Goal: Transaction & Acquisition: Purchase product/service

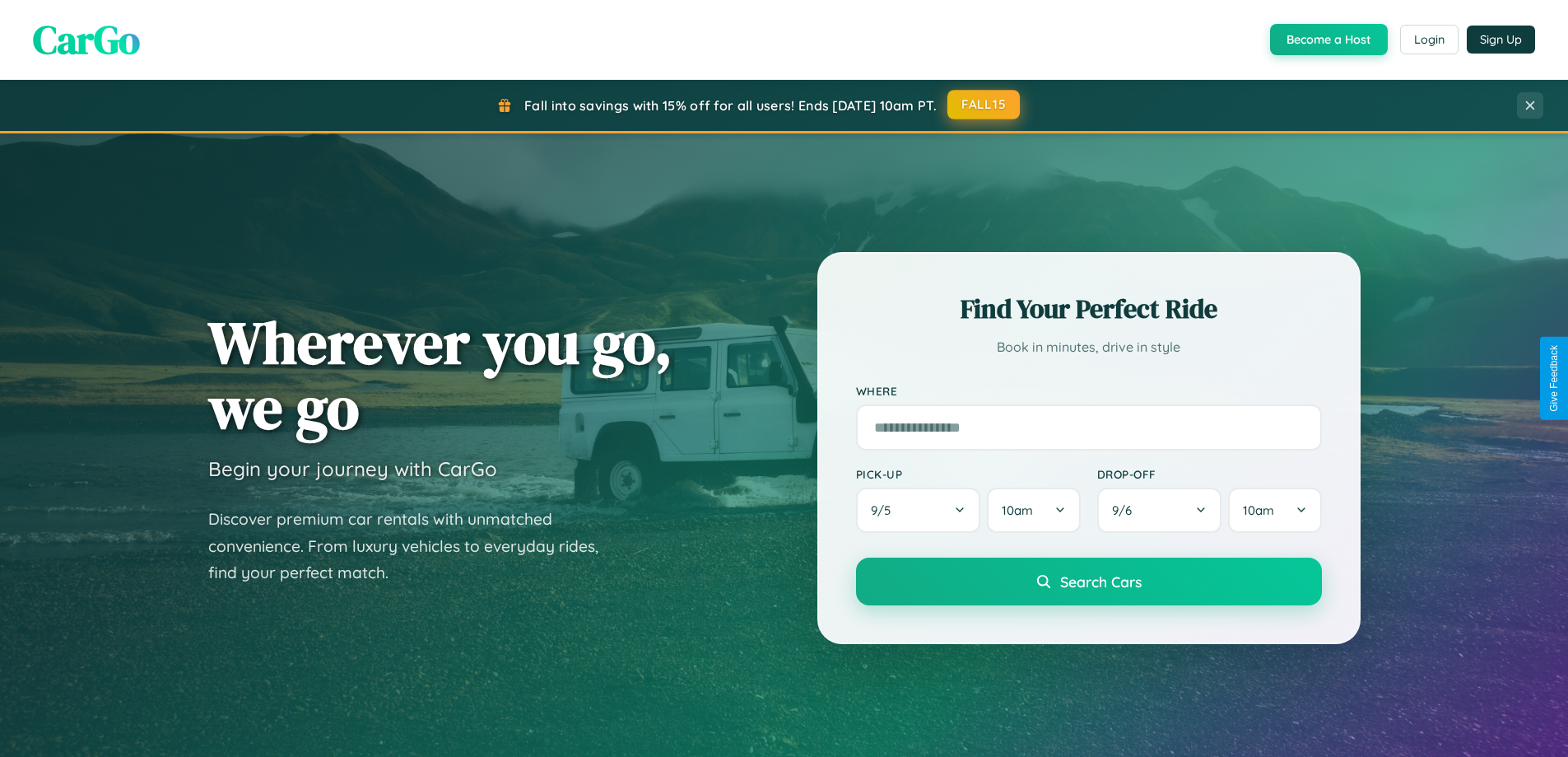
click at [985, 105] on button "FALL15" at bounding box center [983, 104] width 73 height 30
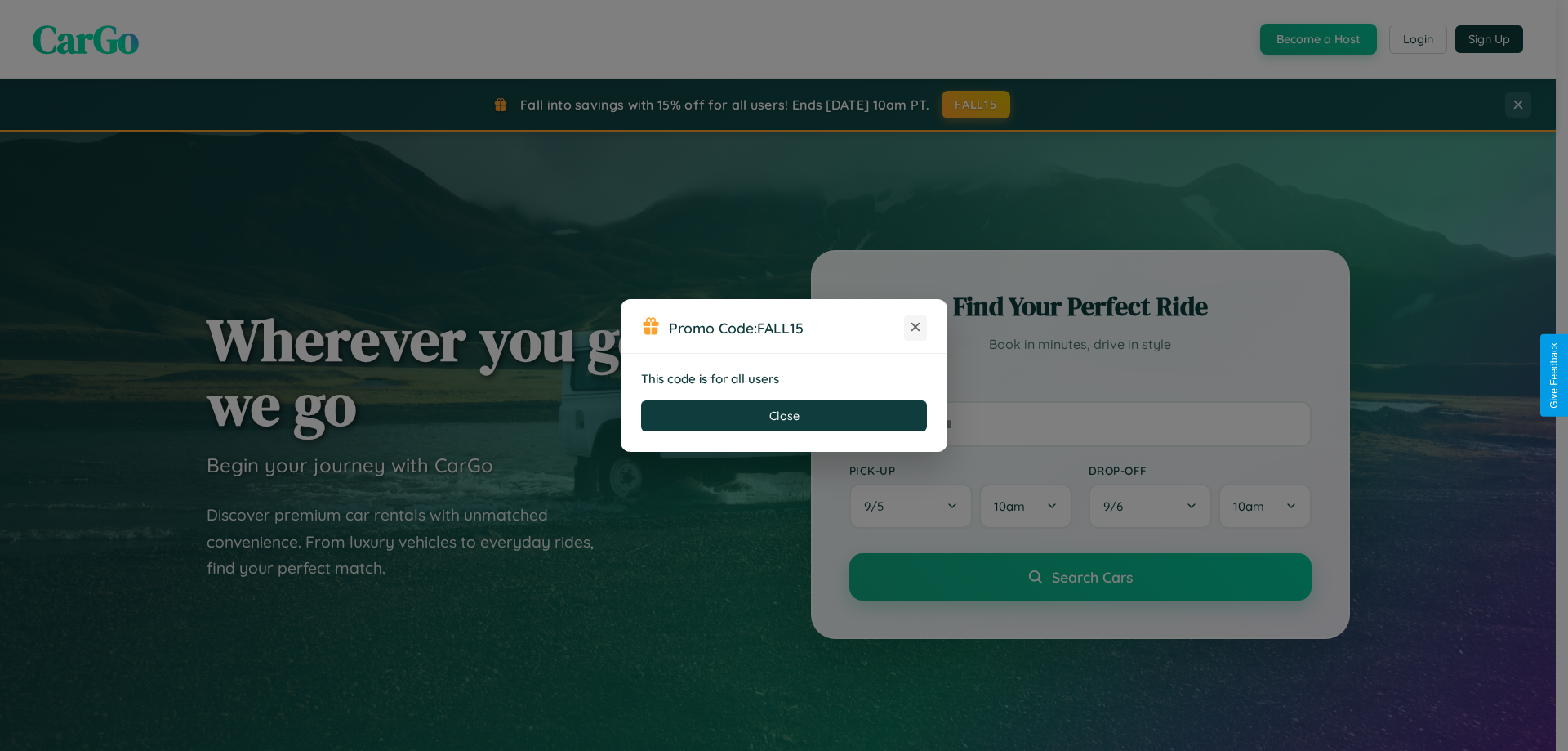
click at [916, 328] on icon at bounding box center [916, 327] width 16 height 16
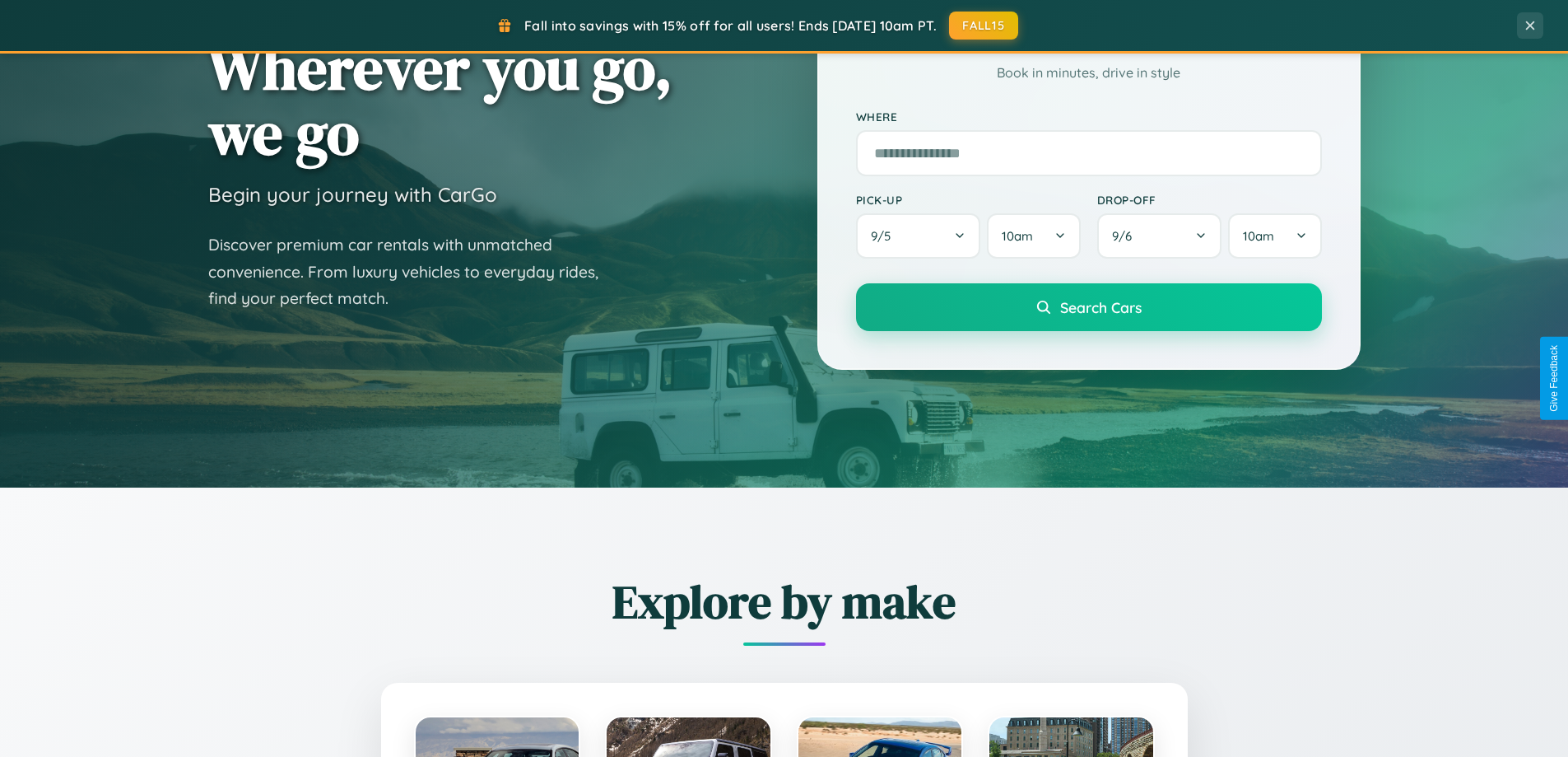
scroll to position [1930, 0]
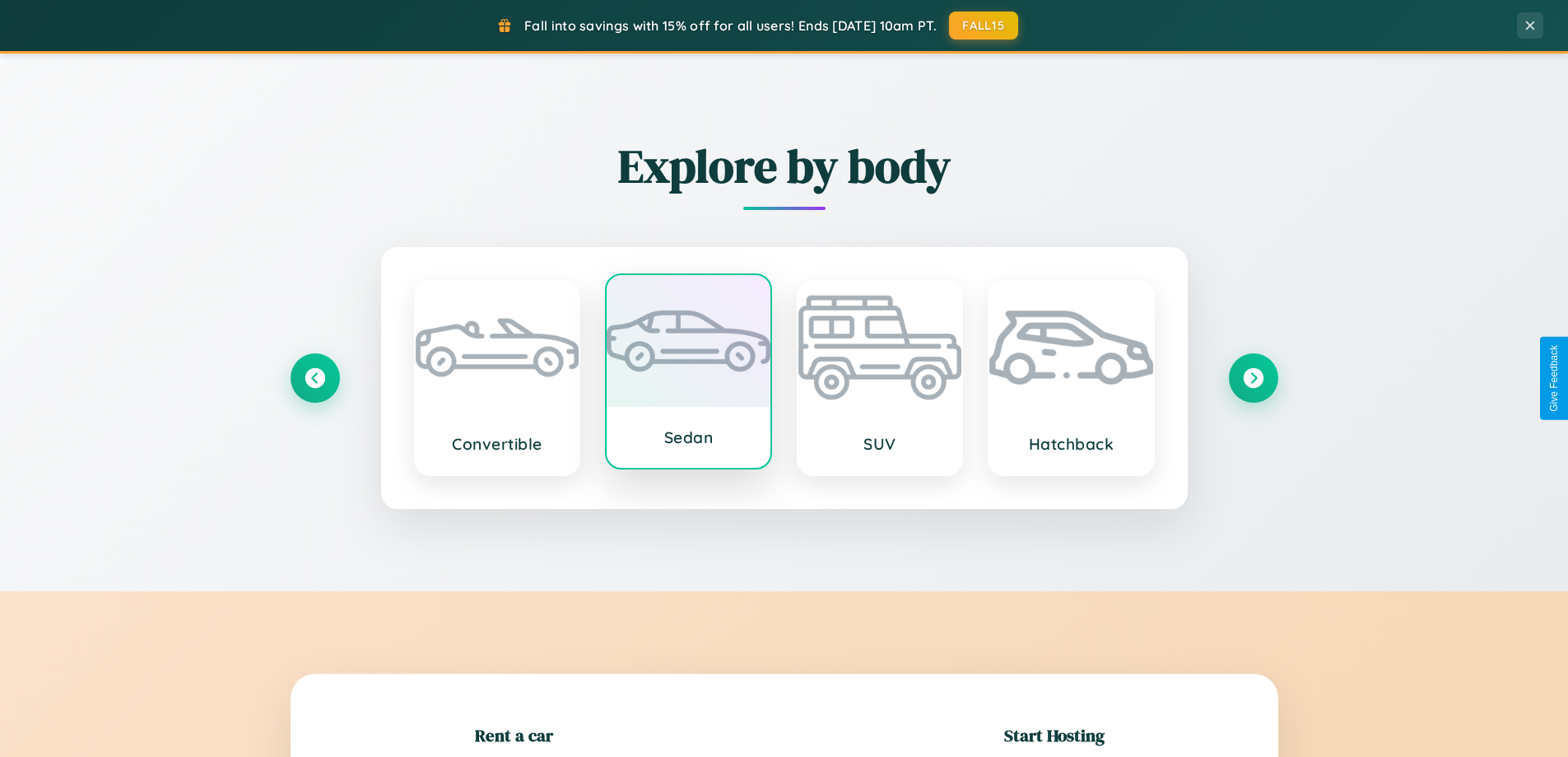
click at [688, 377] on div at bounding box center [689, 341] width 164 height 132
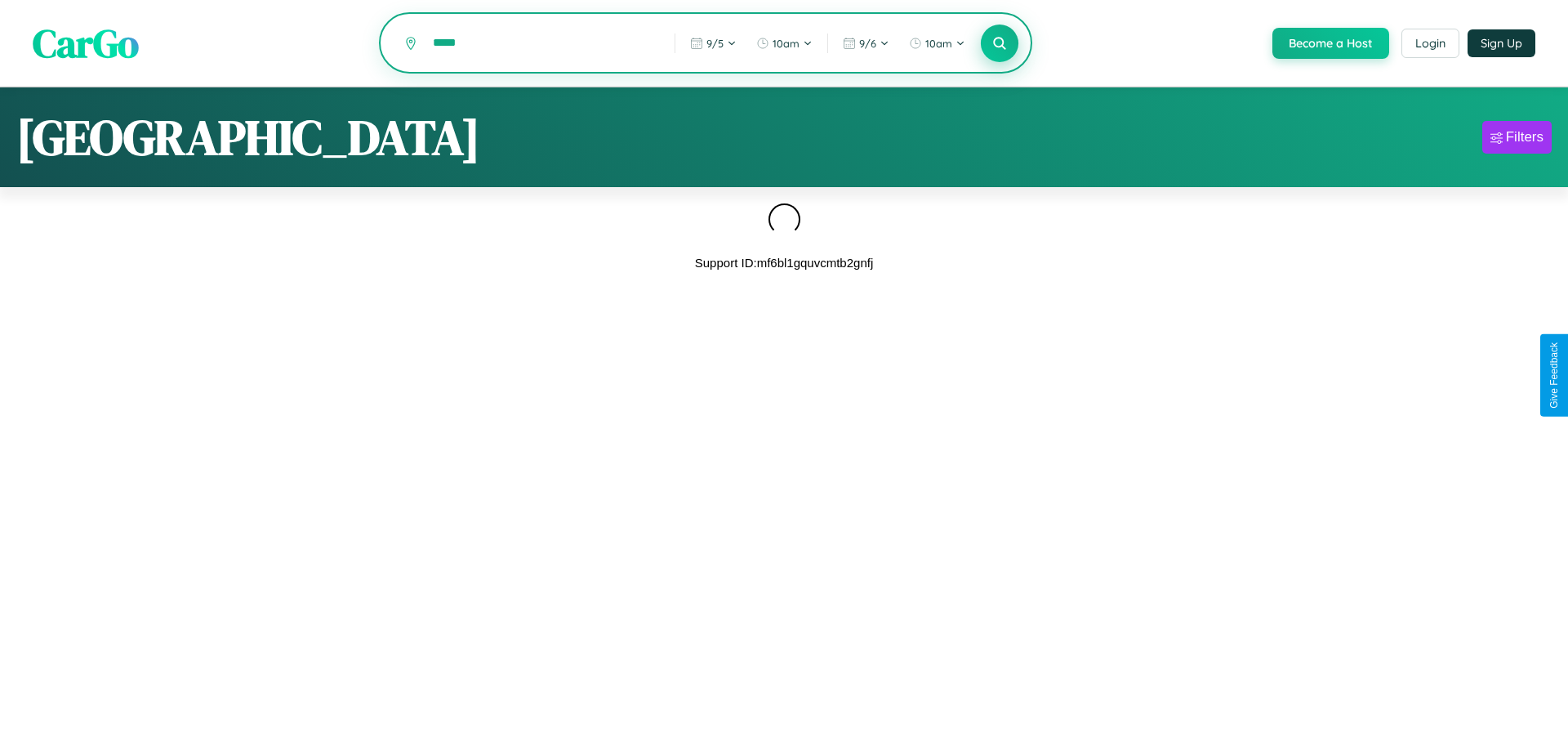
type input "*****"
click at [998, 44] on icon at bounding box center [999, 42] width 15 height 15
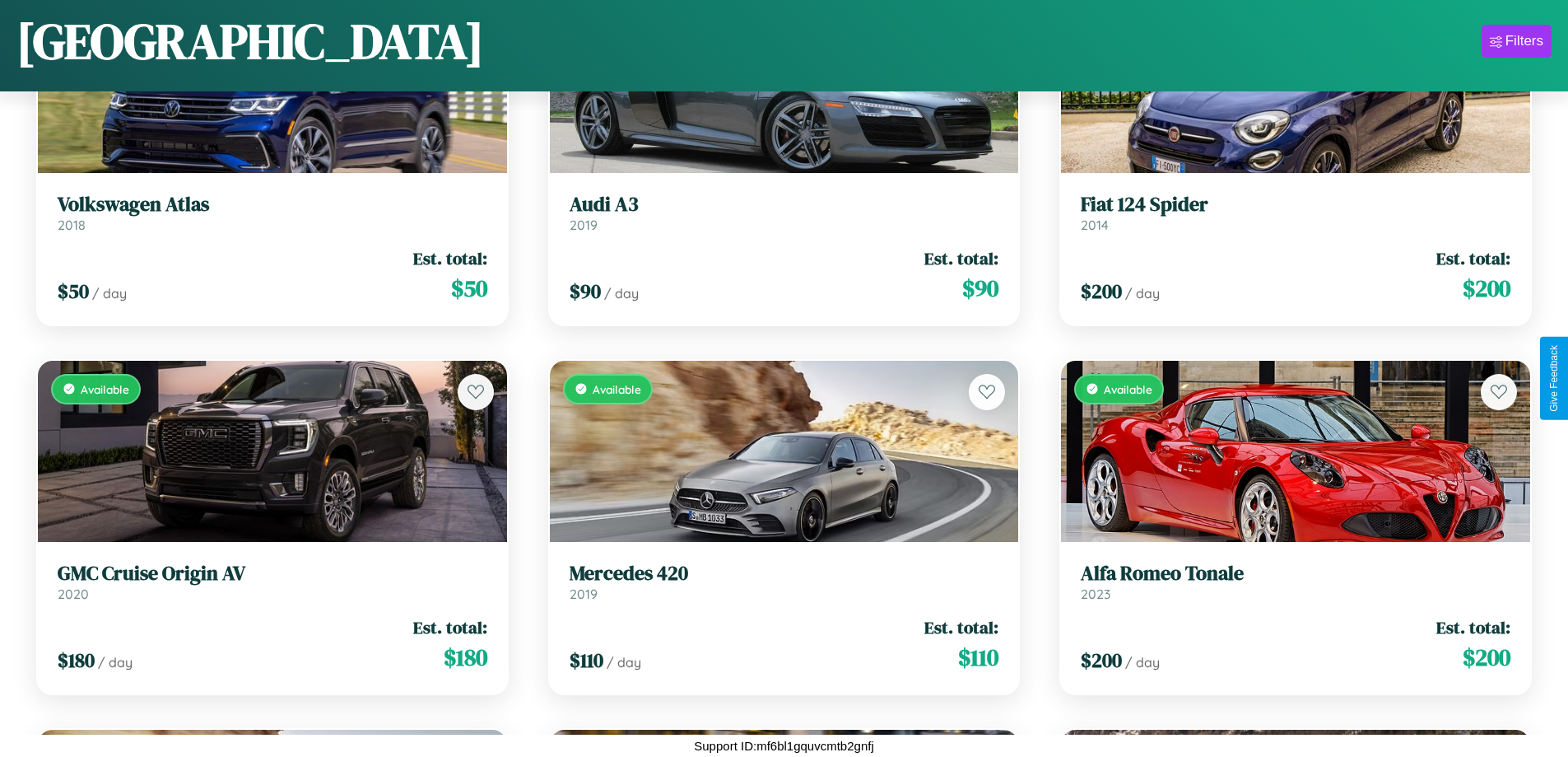
scroll to position [11559, 0]
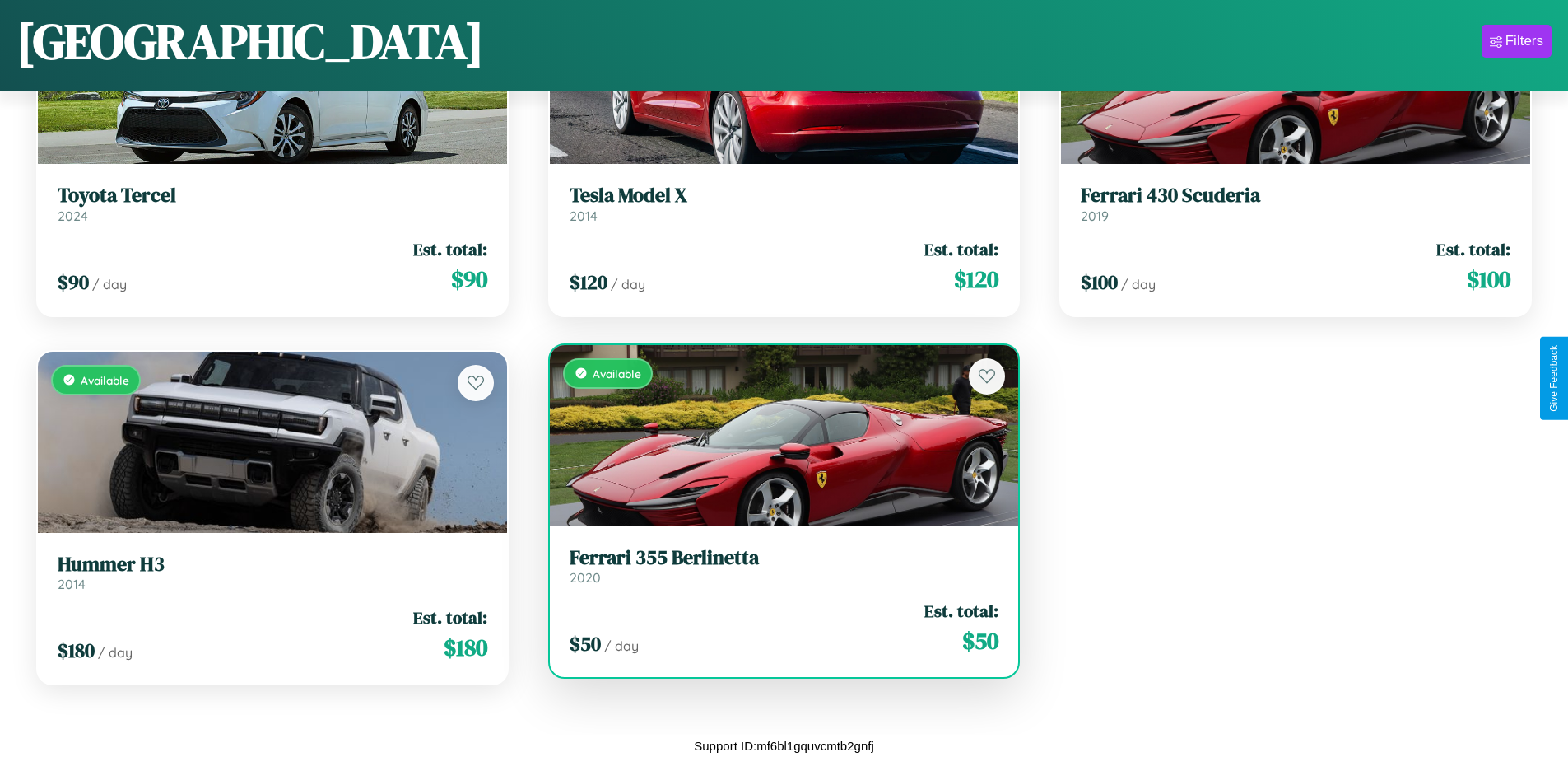
click at [777, 565] on h3 "Ferrari 355 Berlinetta" at bounding box center [784, 558] width 429 height 24
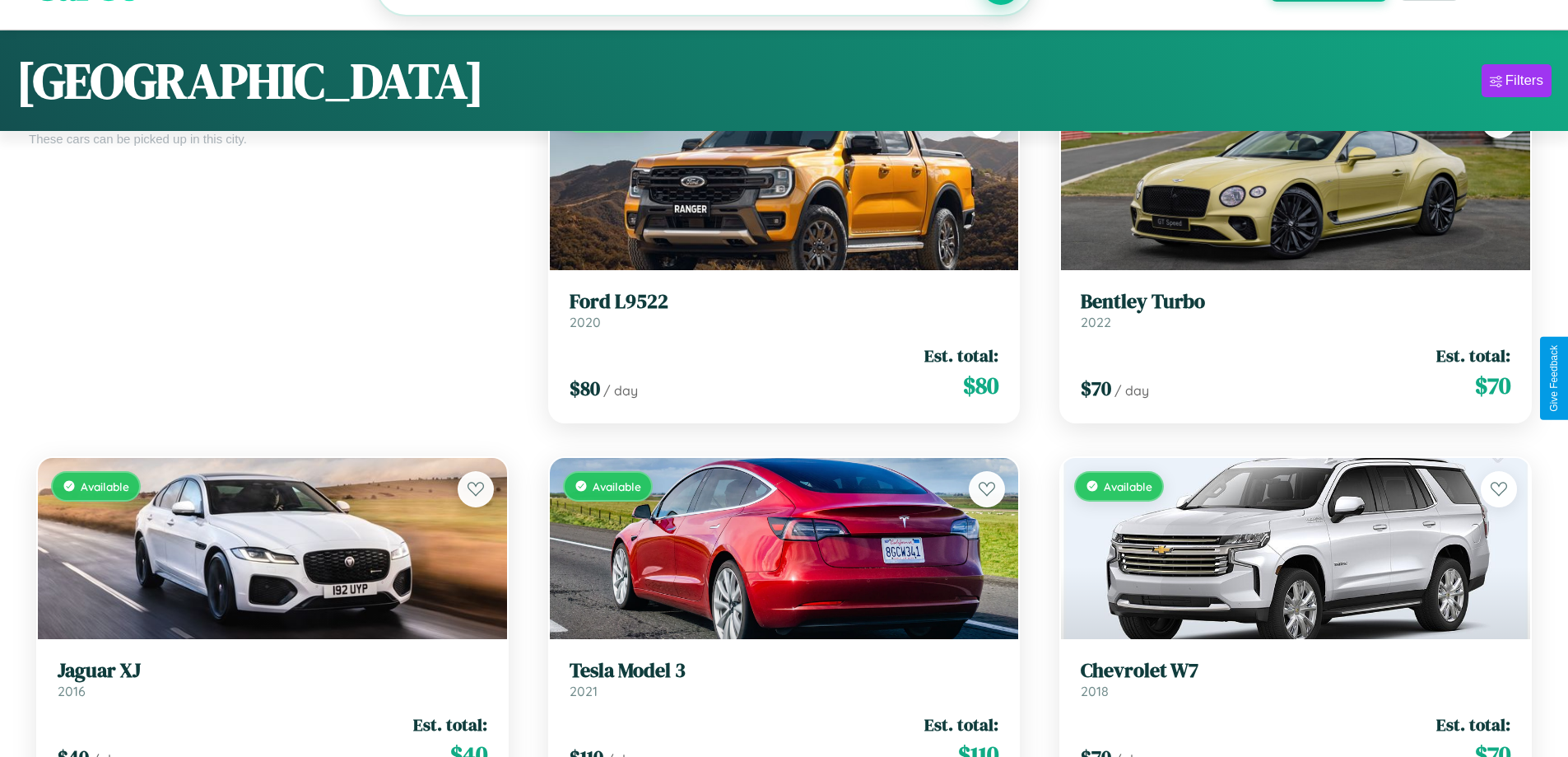
scroll to position [969, 0]
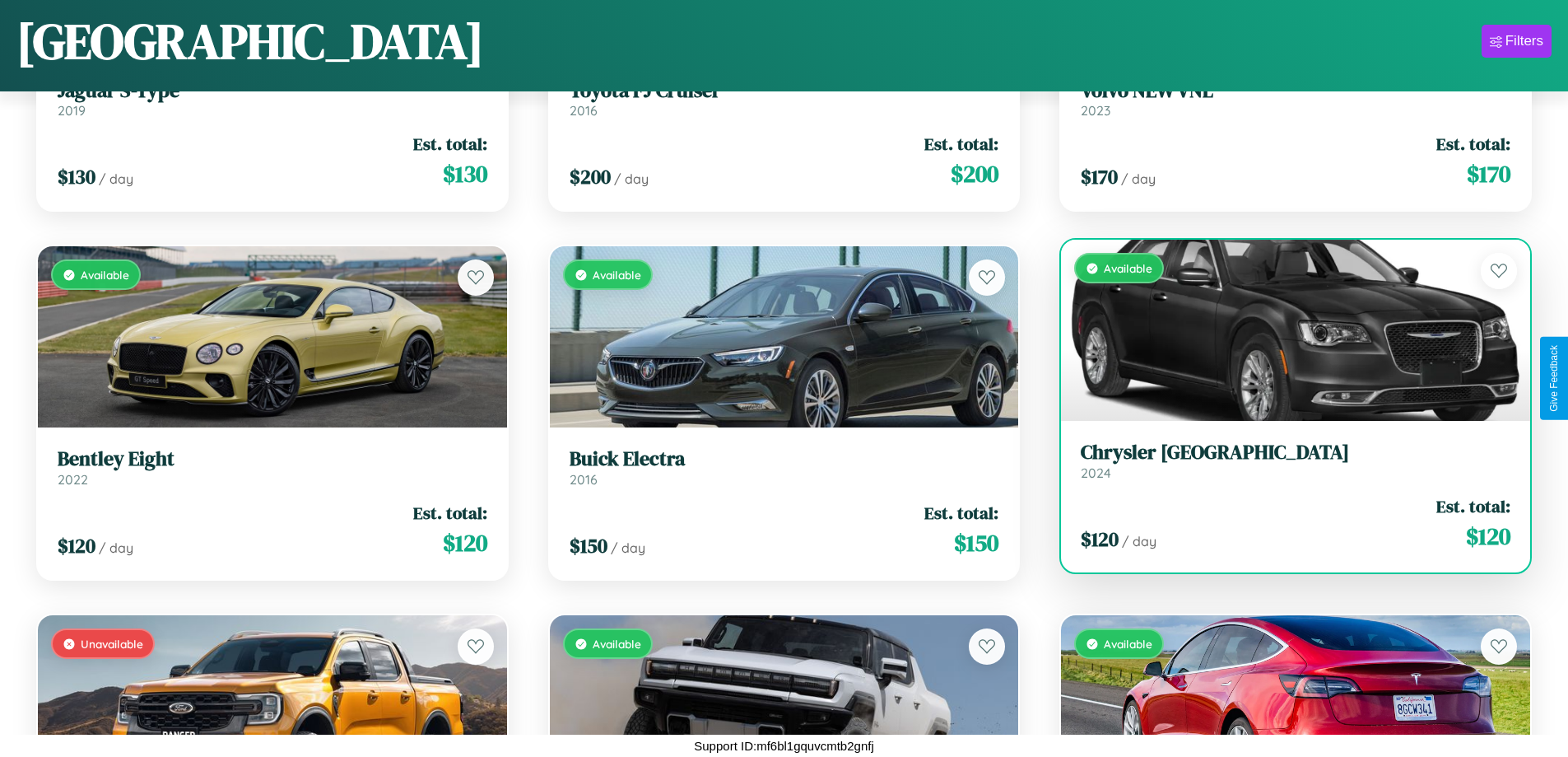
click at [1285, 462] on h3 "Chrysler FIFTH AVENUE" at bounding box center [1296, 452] width 429 height 24
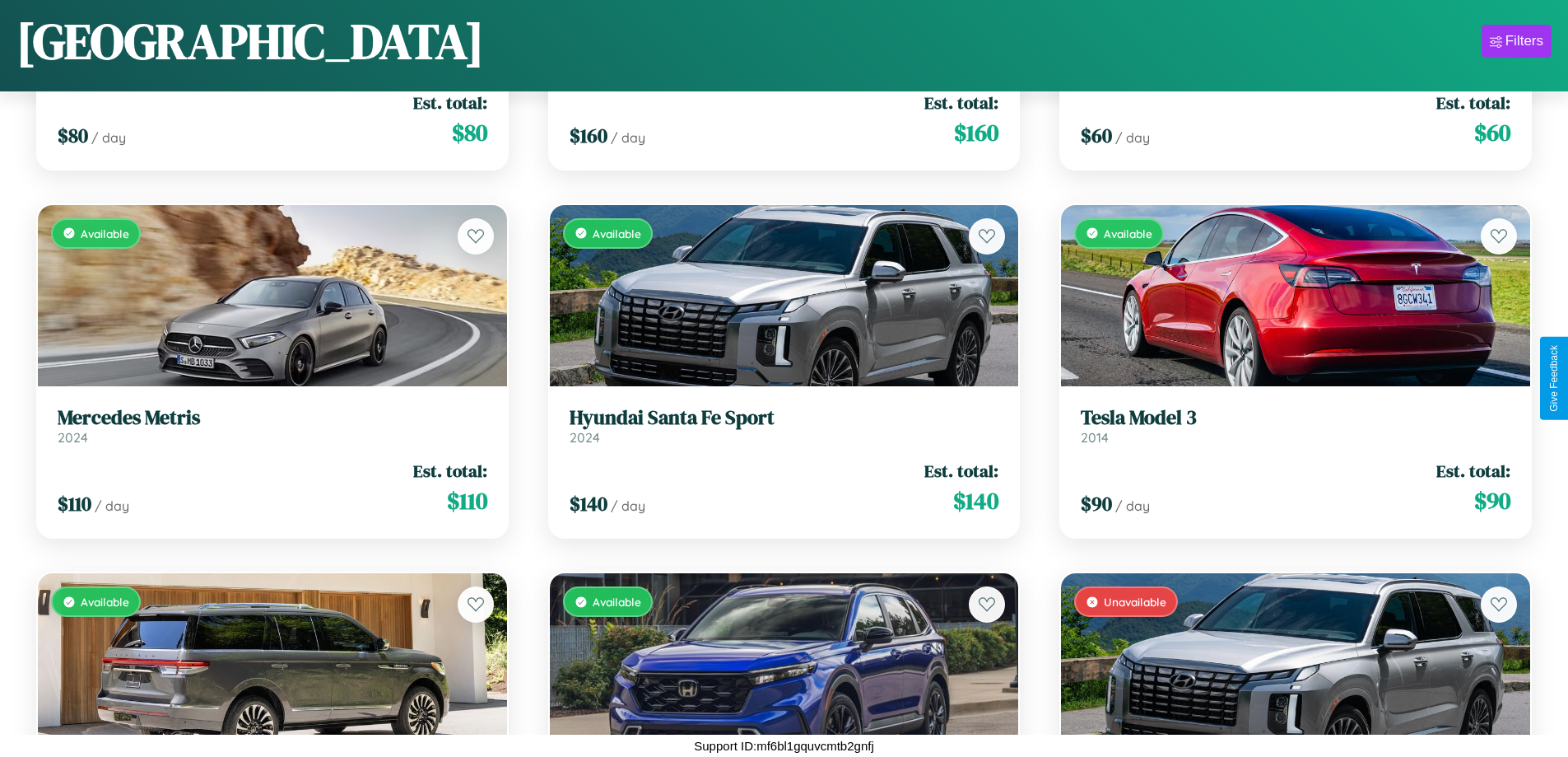
scroll to position [7239, 0]
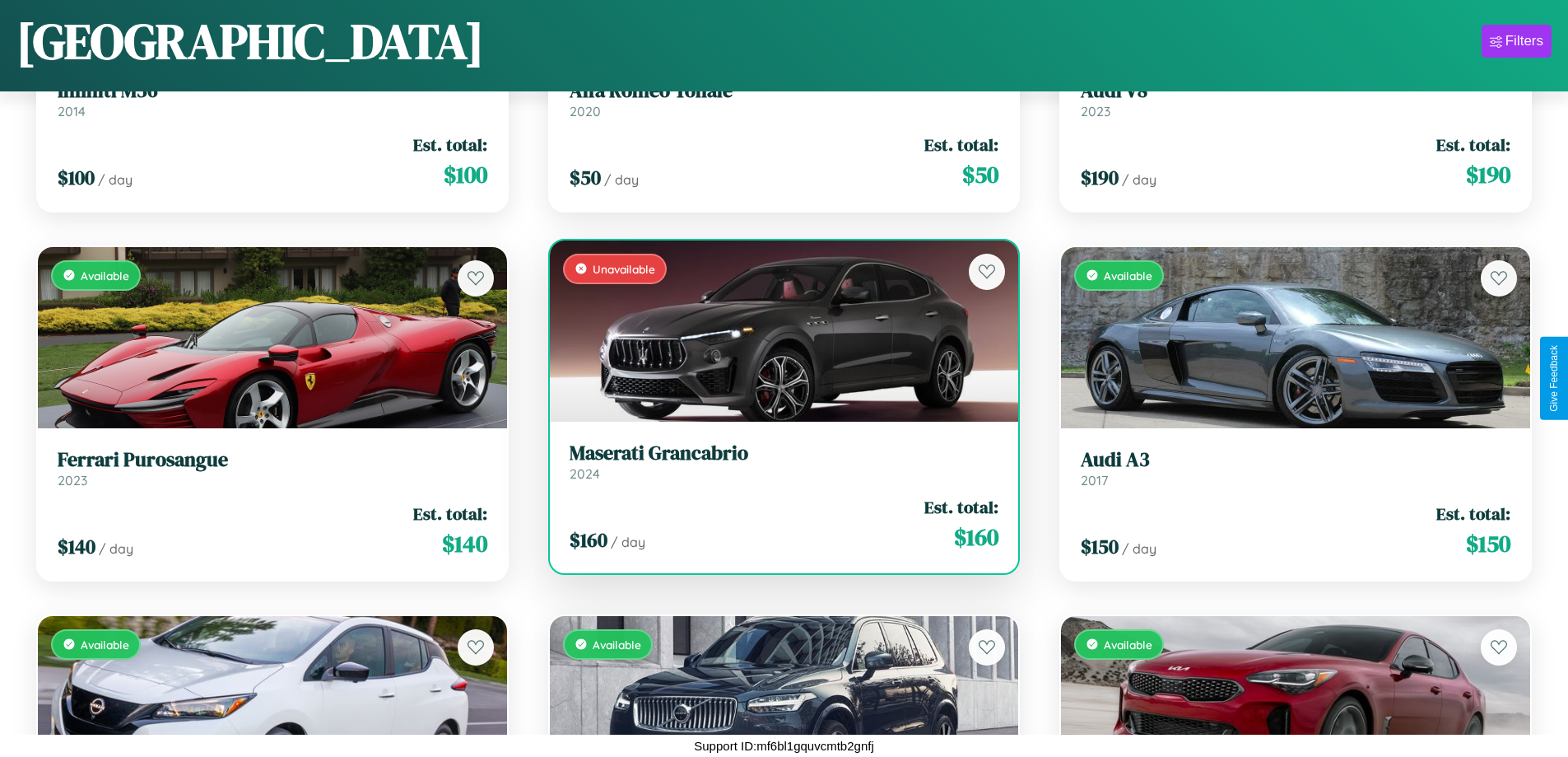
click at [777, 462] on h3 "Maserati Grancabrio" at bounding box center [784, 453] width 429 height 24
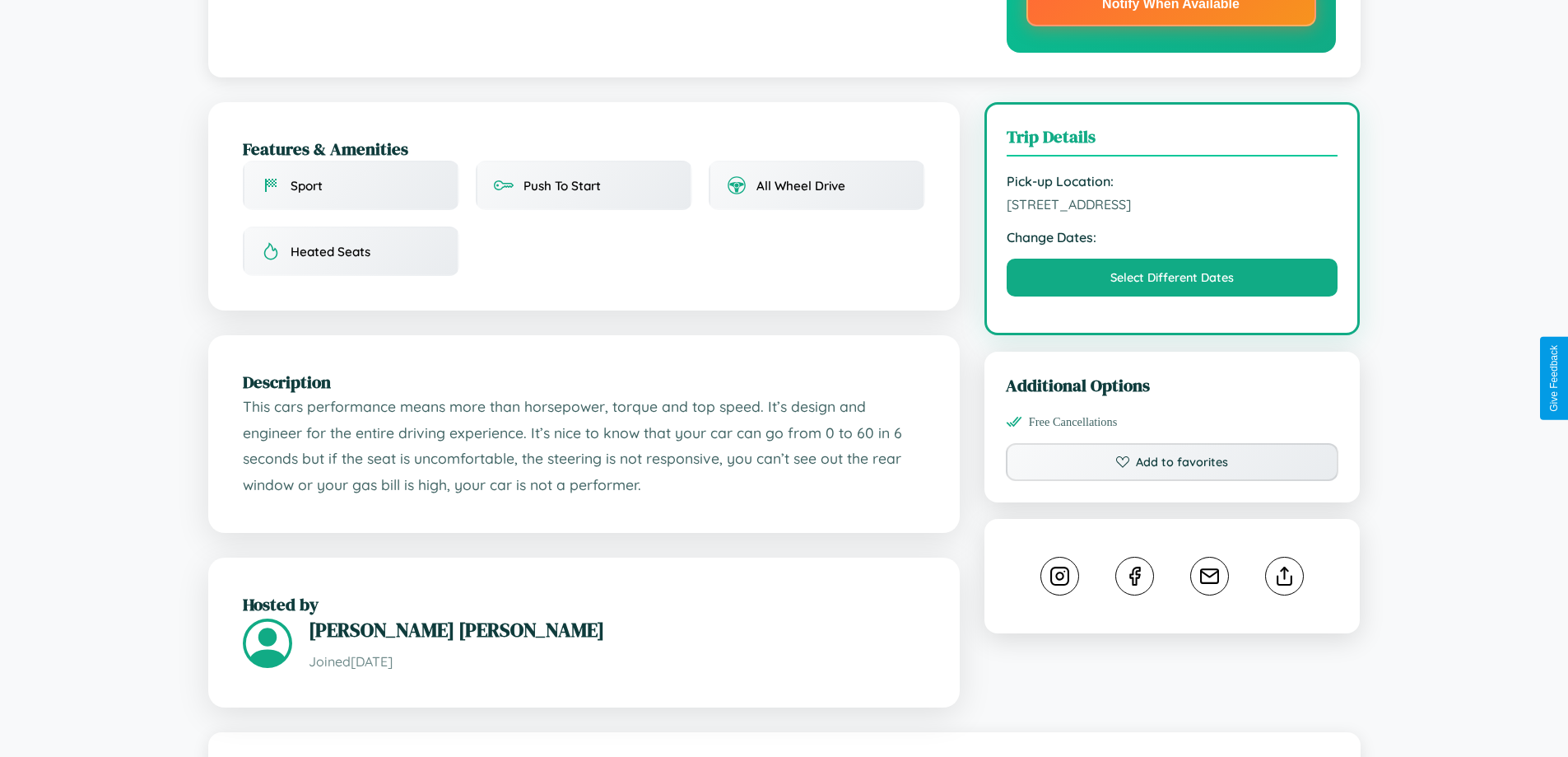
scroll to position [478, 0]
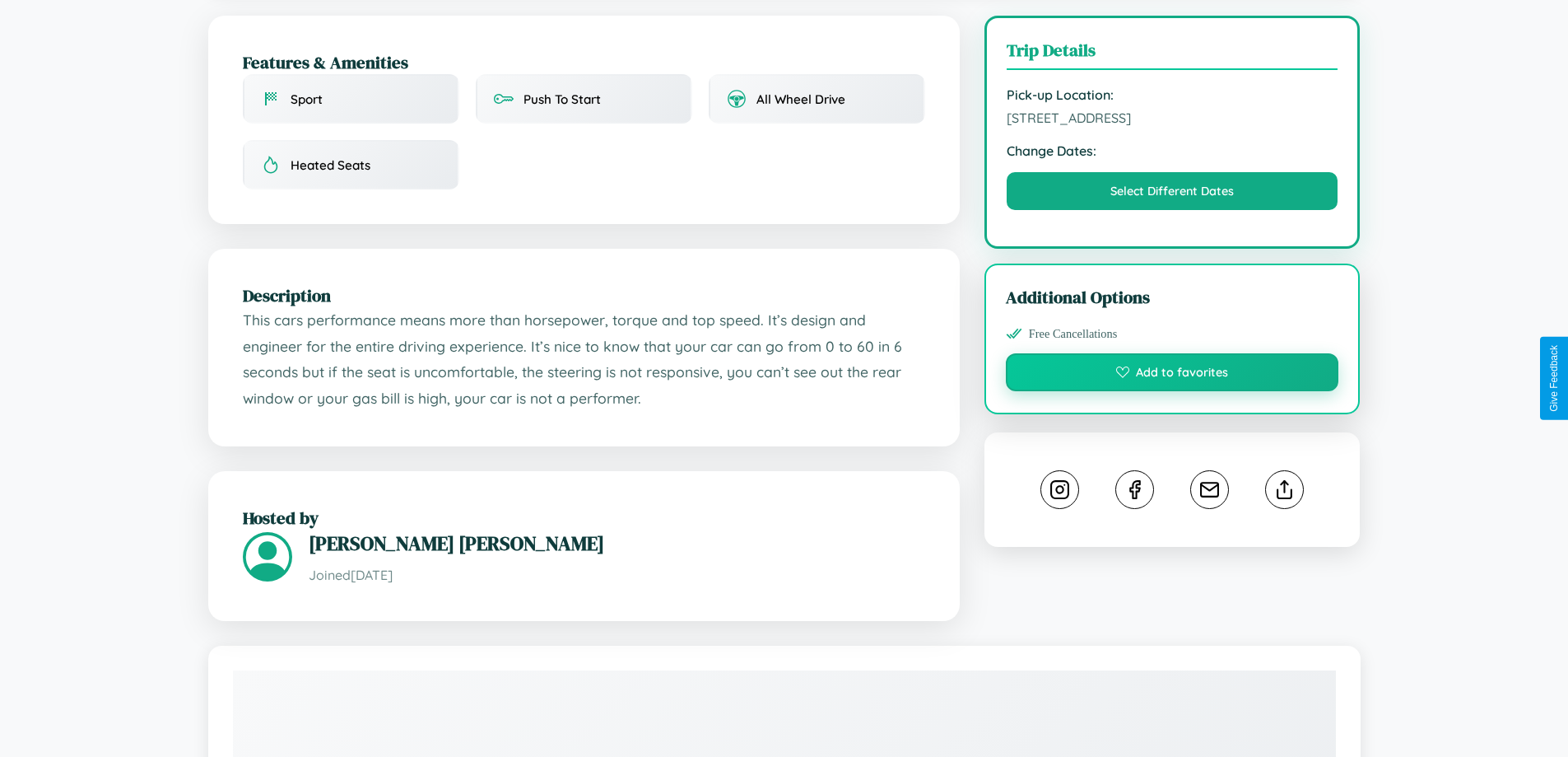
click at [1173, 375] on button "Add to favorites" at bounding box center [1173, 372] width 333 height 38
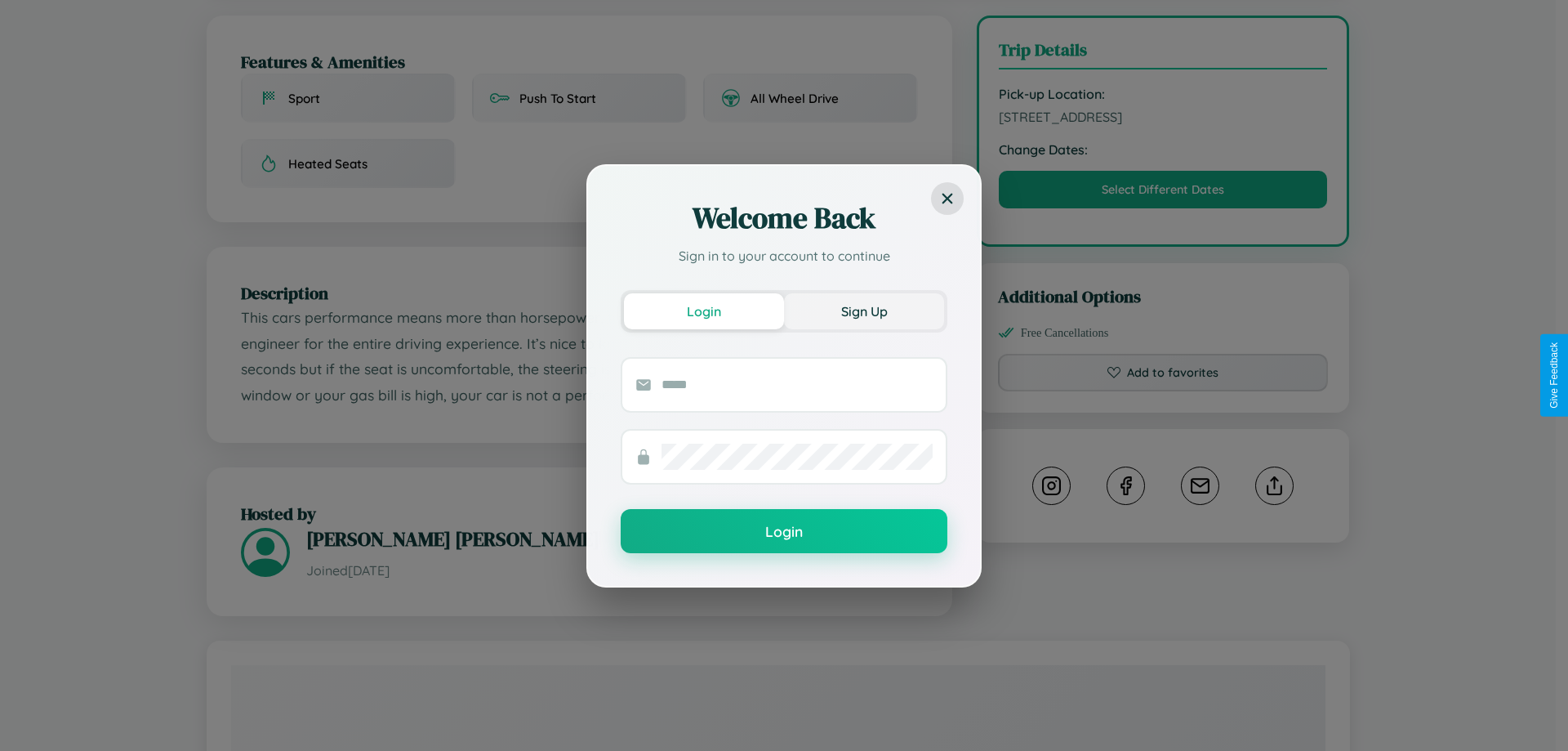
click at [864, 310] on button "Sign Up" at bounding box center [864, 310] width 160 height 36
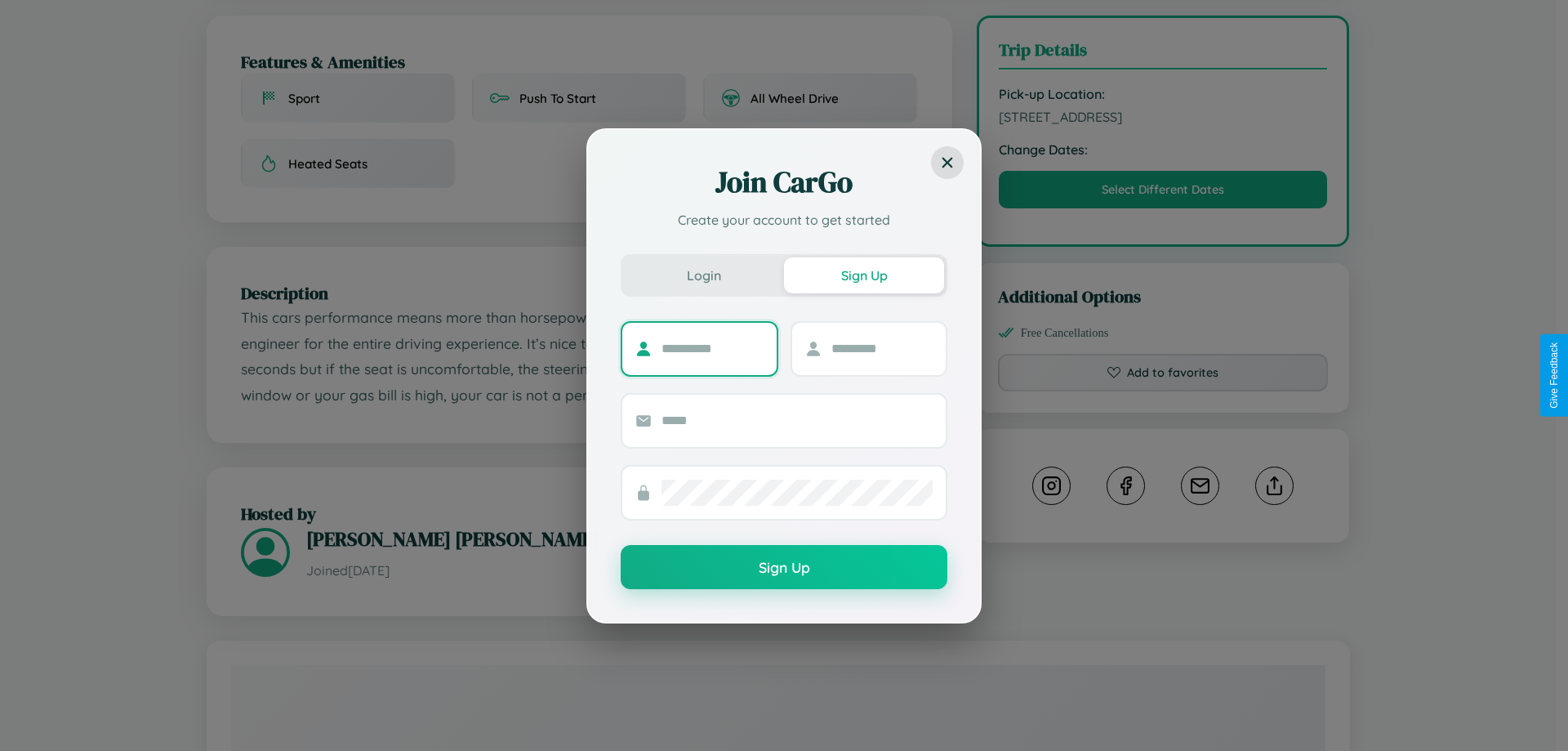
click at [712, 348] on input "text" at bounding box center [712, 348] width 102 height 26
type input "*****"
click at [881, 348] on input "text" at bounding box center [883, 348] width 102 height 26
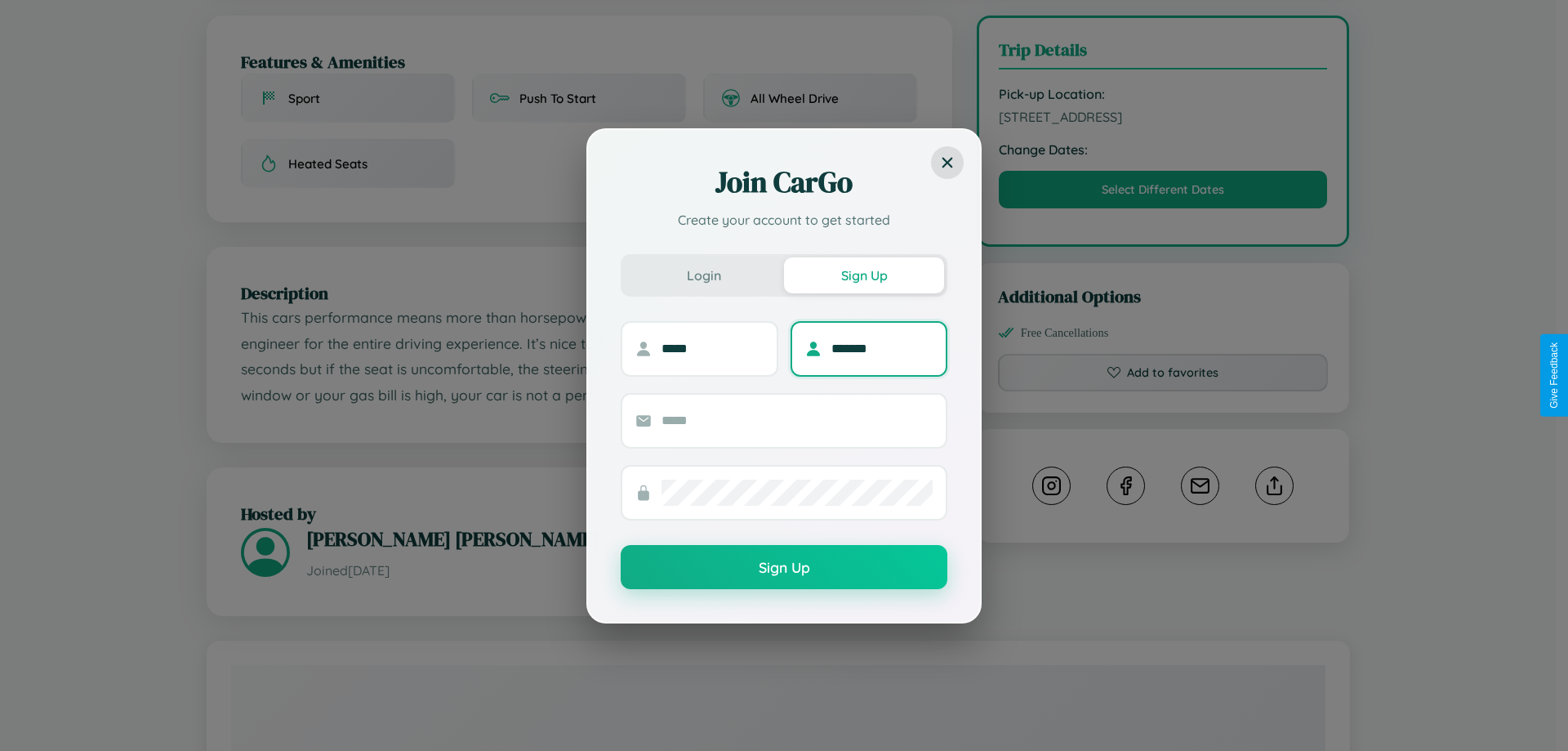
type input "*******"
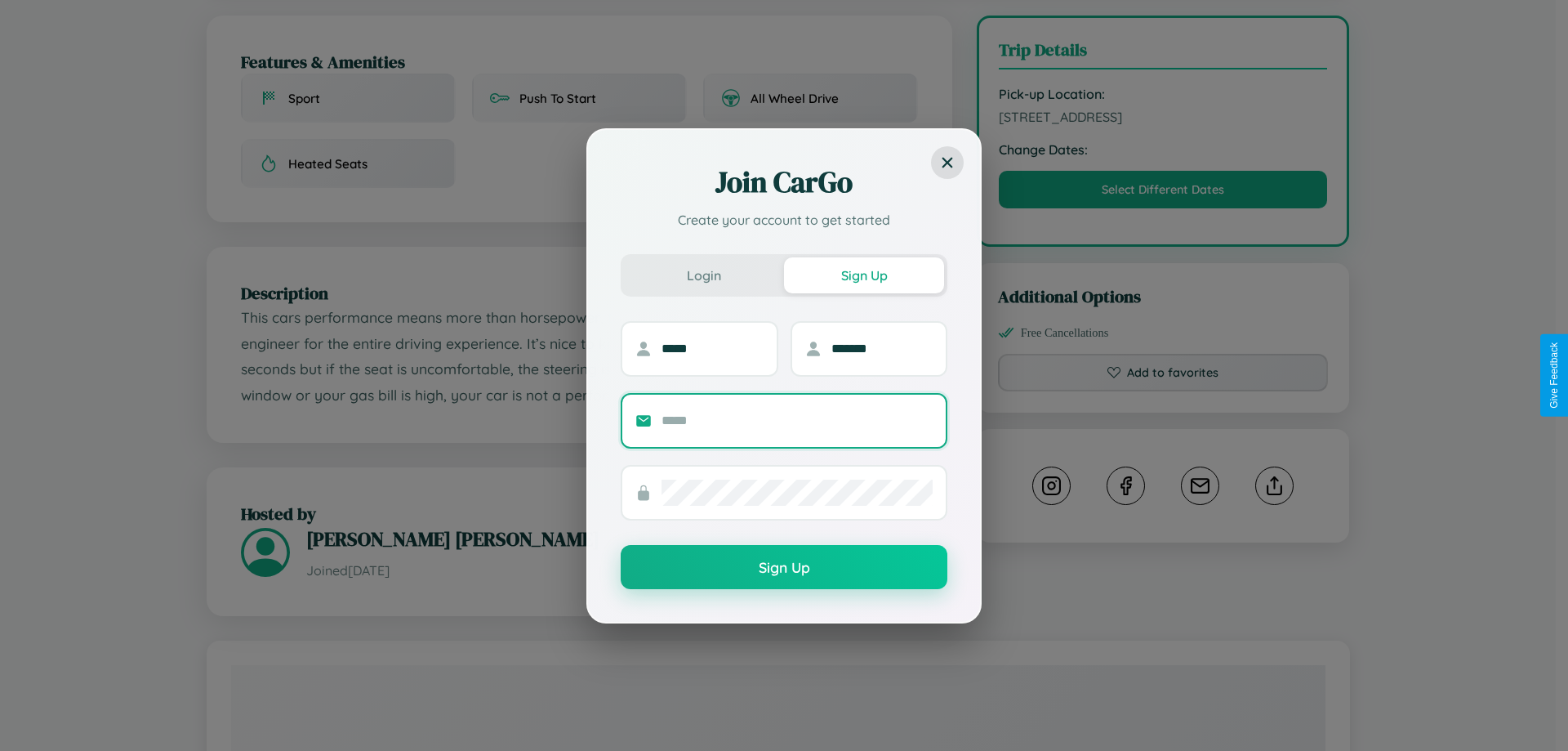
click at [797, 420] on input "text" at bounding box center [796, 420] width 271 height 26
type input "**********"
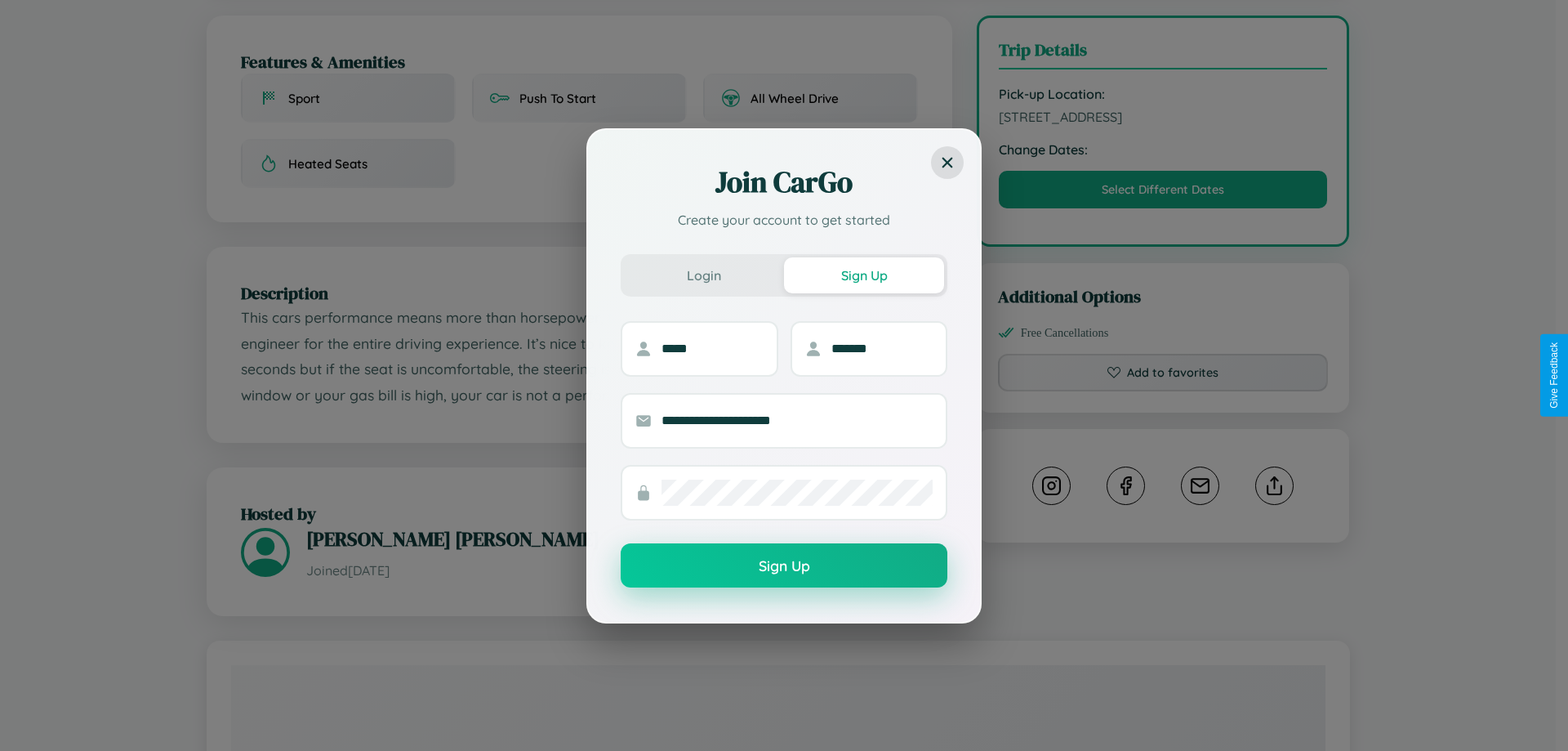
click at [784, 566] on button "Sign Up" at bounding box center [784, 566] width 327 height 44
